Goal: Find specific page/section: Find specific page/section

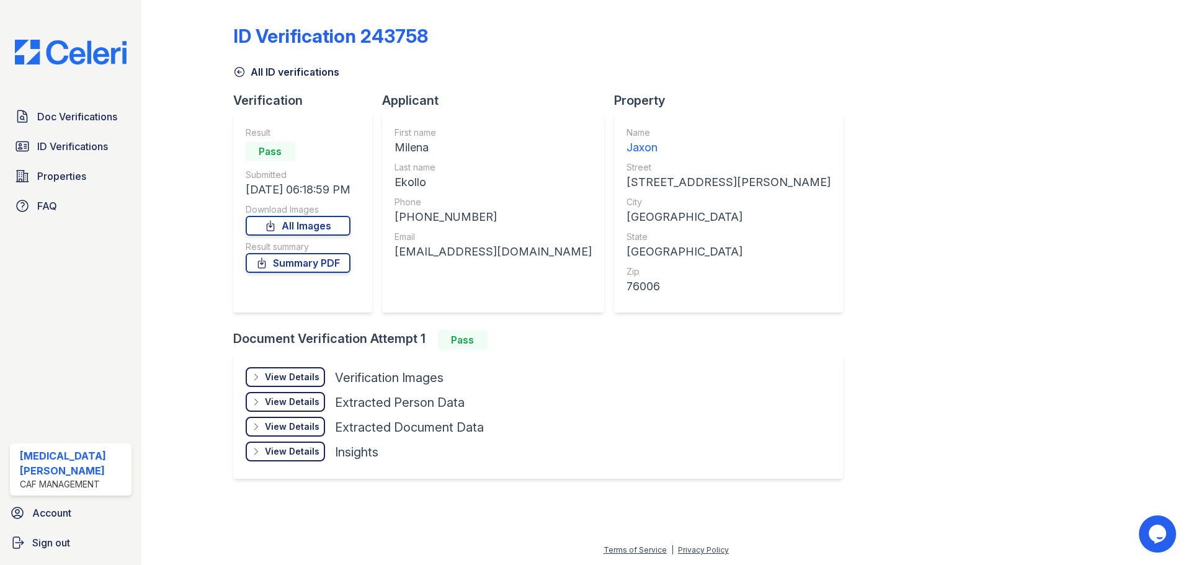
click at [79, 51] on img at bounding box center [71, 52] width 132 height 25
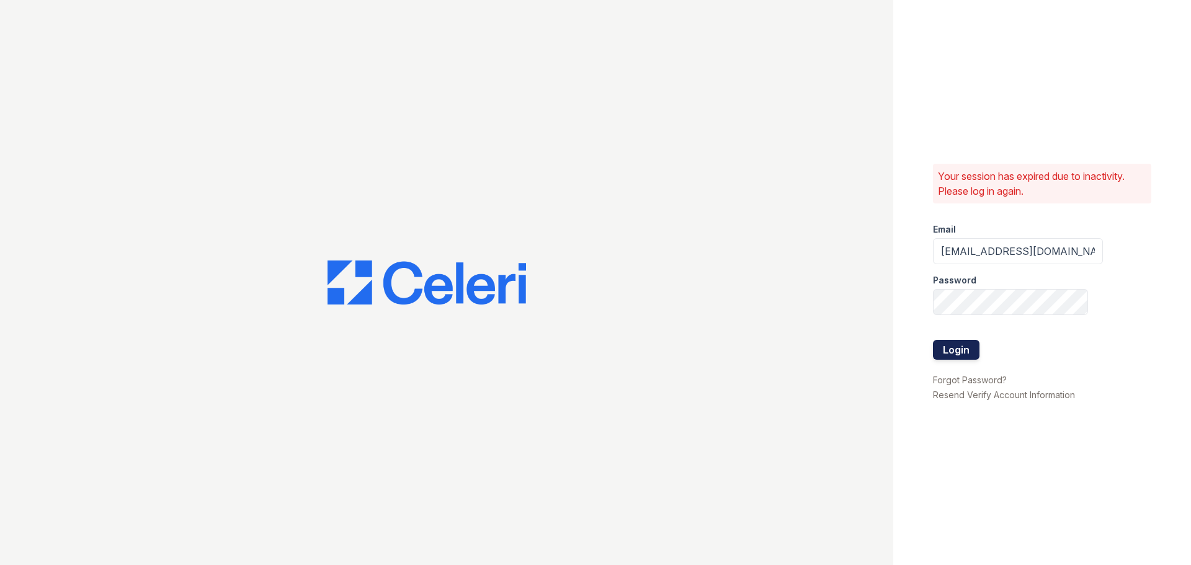
click at [965, 352] on button "Login" at bounding box center [956, 350] width 47 height 20
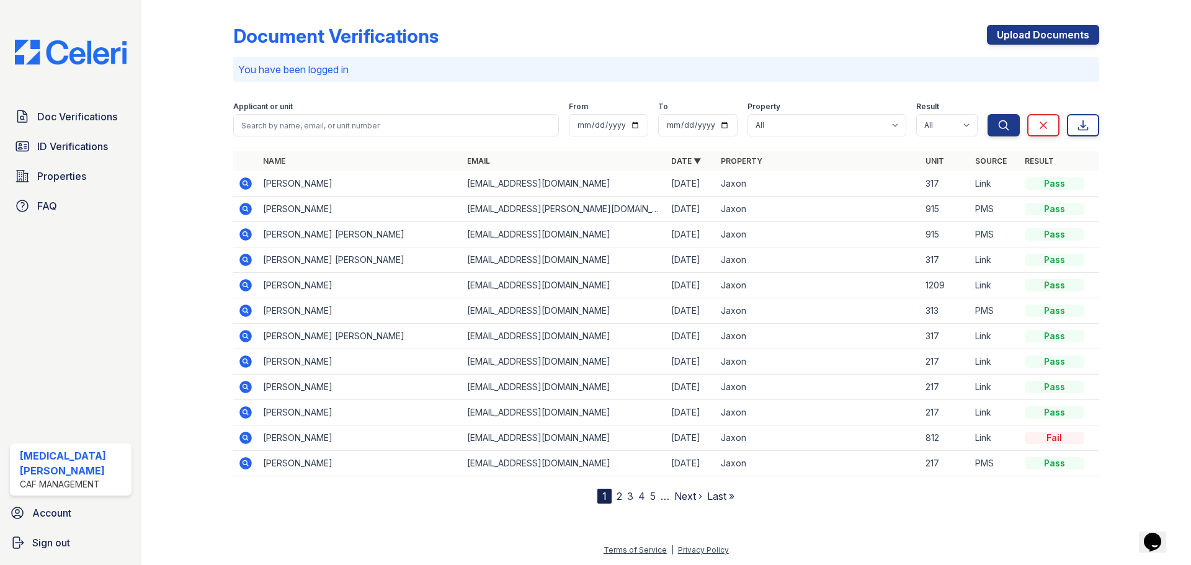
drag, startPoint x: 65, startPoint y: 145, endPoint x: 169, endPoint y: 153, distance: 104.5
click at [65, 145] on span "ID Verifications" at bounding box center [72, 146] width 71 height 15
